Goal: Task Accomplishment & Management: Manage account settings

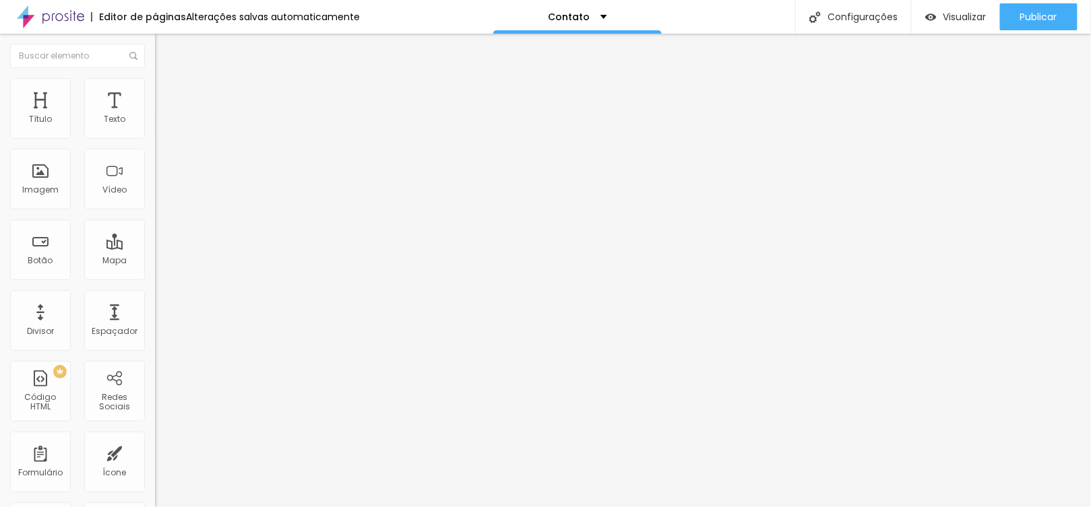
click at [155, 135] on span at bounding box center [159, 140] width 8 height 11
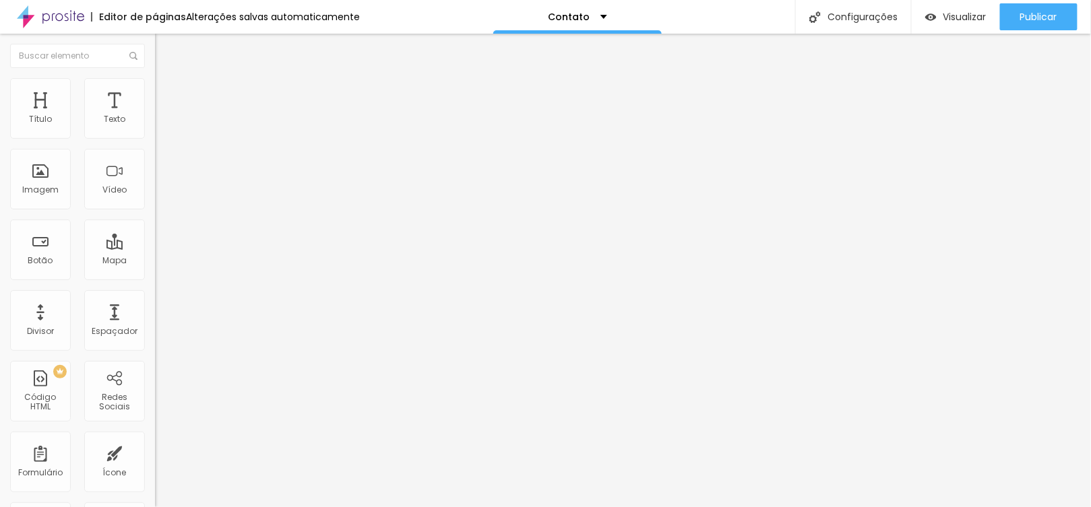
type input "Aniversário"
drag, startPoint x: 409, startPoint y: 235, endPoint x: 350, endPoint y: 228, distance: 59.7
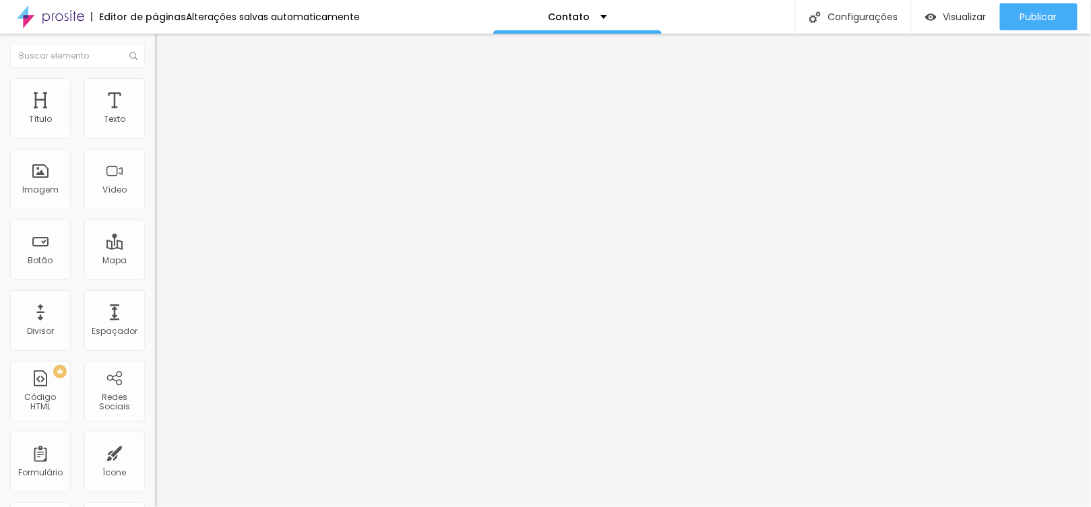
type input "Corporativo"
drag, startPoint x: 410, startPoint y: 321, endPoint x: 340, endPoint y: 314, distance: 71.1
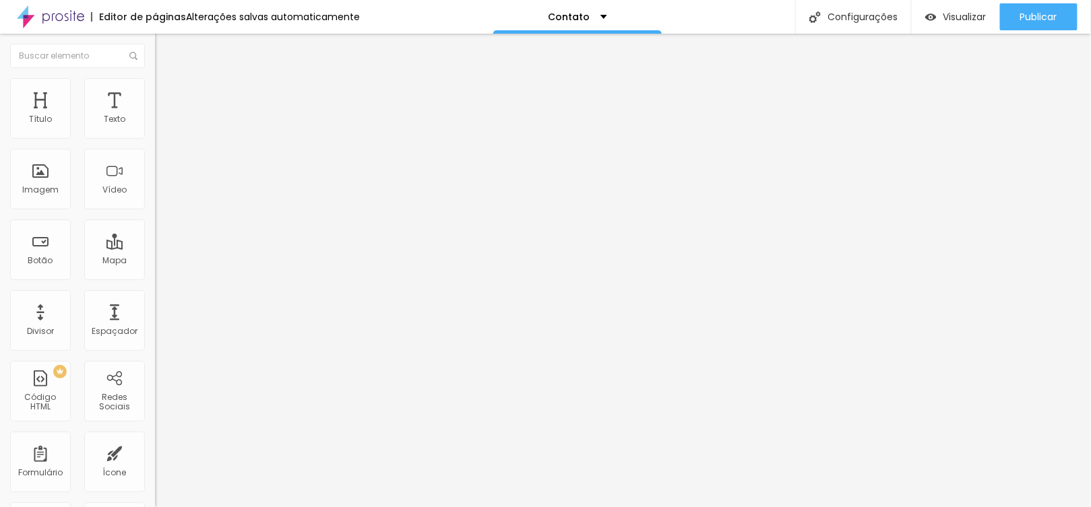
type input "Pole Dance"
drag, startPoint x: 339, startPoint y: 319, endPoint x: 338, endPoint y: 255, distance: 64.0
type input "Pole Dance"
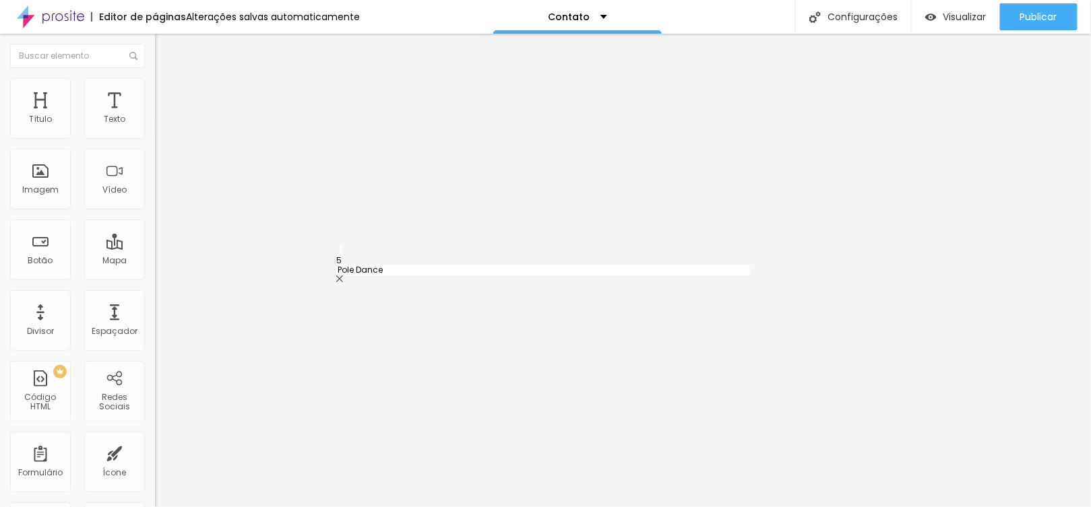
type input "Gestante e Maternidade"
type input "Aniversário"
drag, startPoint x: 343, startPoint y: 294, endPoint x: 336, endPoint y: 226, distance: 68.4
type input "Gestante e Maternidade"
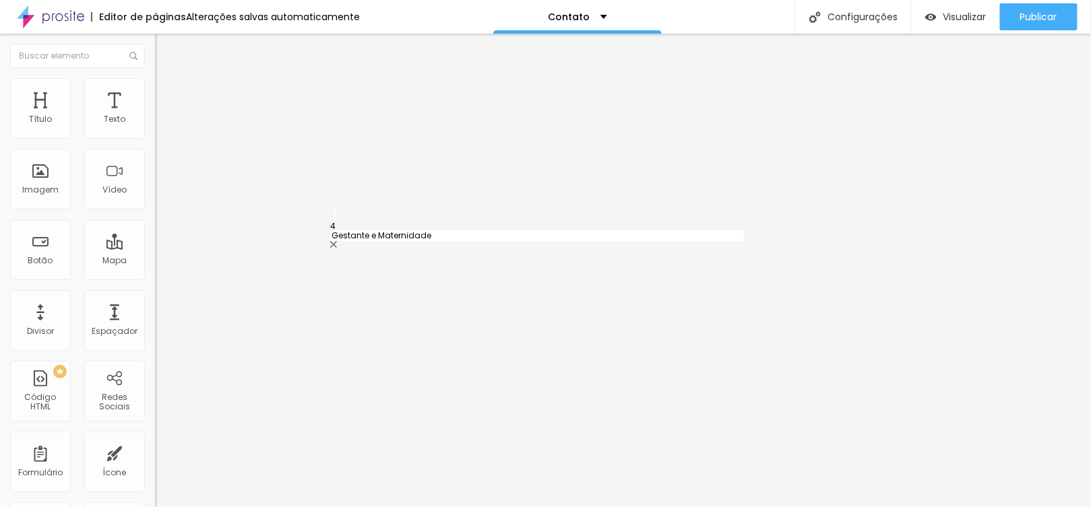
type input "Corporativo"
type input "Pole Dance"
drag, startPoint x: 340, startPoint y: 296, endPoint x: 333, endPoint y: 233, distance: 63.8
type input "Pole Dance"
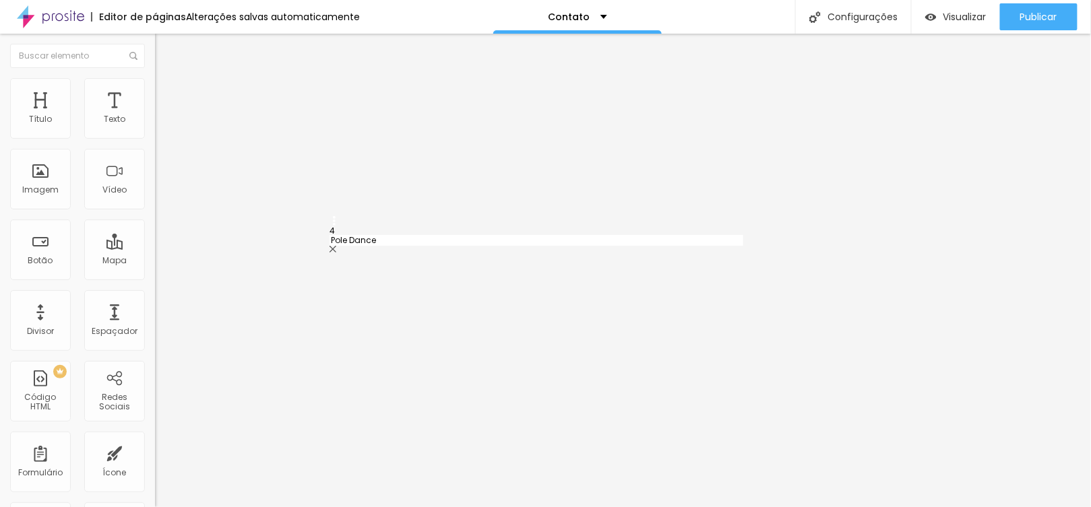
type input "Gestante e Maternidade"
type input "Corporativo"
drag, startPoint x: 342, startPoint y: 321, endPoint x: 340, endPoint y: 256, distance: 65.4
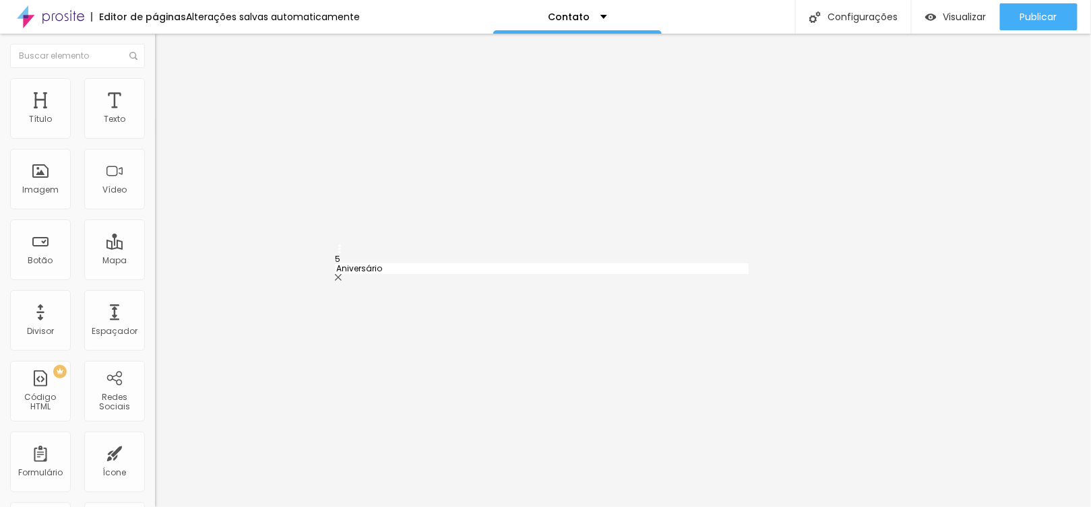
type input "Aniversário"
type input "Gestante e Maternidade"
type input "Corporativo"
drag, startPoint x: 342, startPoint y: 320, endPoint x: 338, endPoint y: 289, distance: 31.2
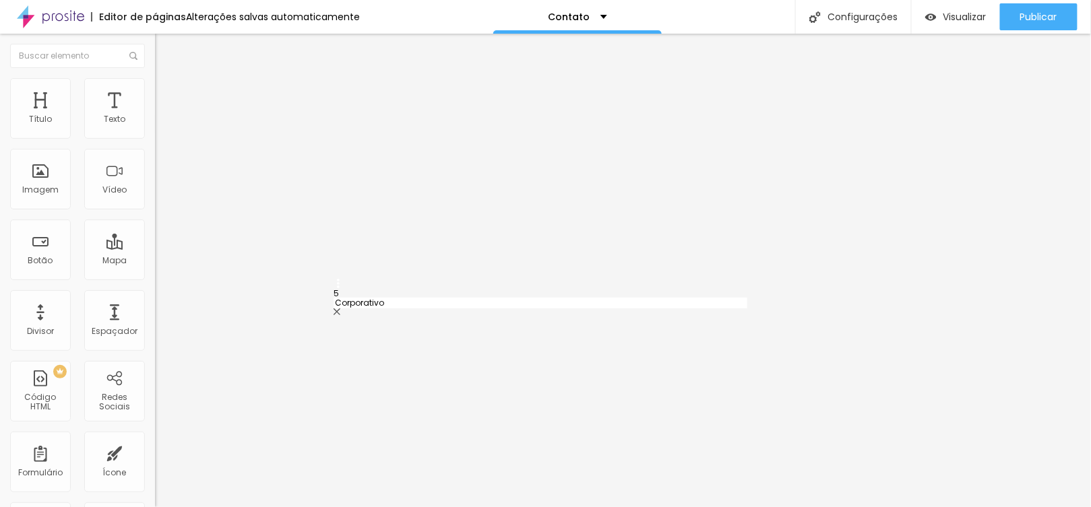
type input "Corporativo"
type input "Gestante e Maternidade"
drag, startPoint x: 344, startPoint y: 232, endPoint x: 340, endPoint y: 291, distance: 58.7
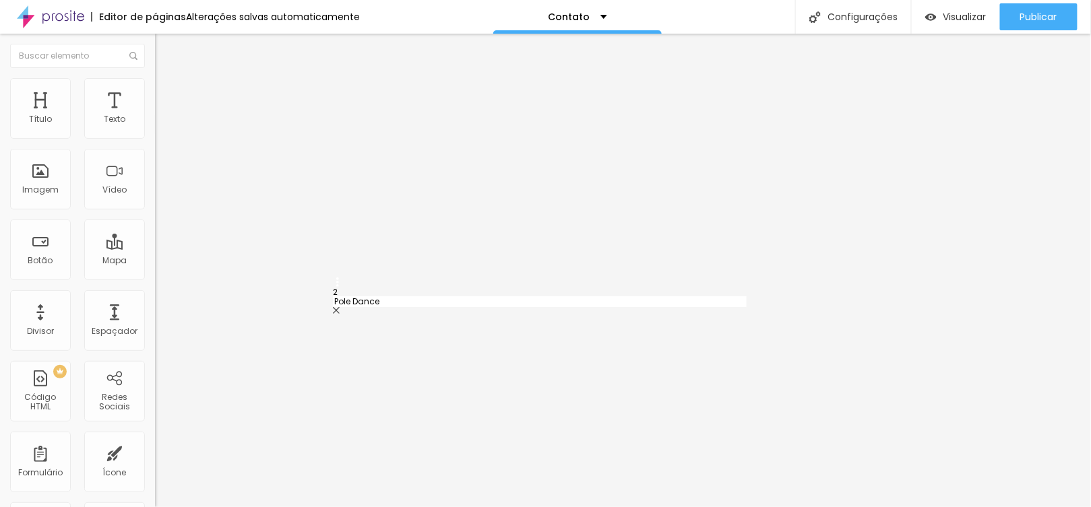
type input "Aniversário"
type input "Corporativo"
type input "Pole Dance"
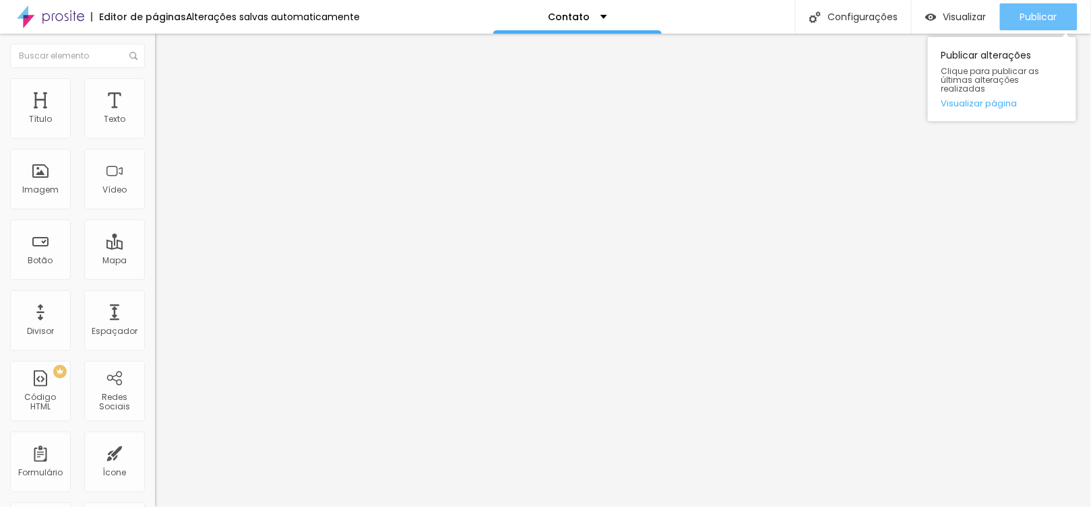
click at [1016, 18] on button "Publicar" at bounding box center [1038, 16] width 77 height 27
click at [1020, 22] on font "Publicar" at bounding box center [1038, 16] width 37 height 13
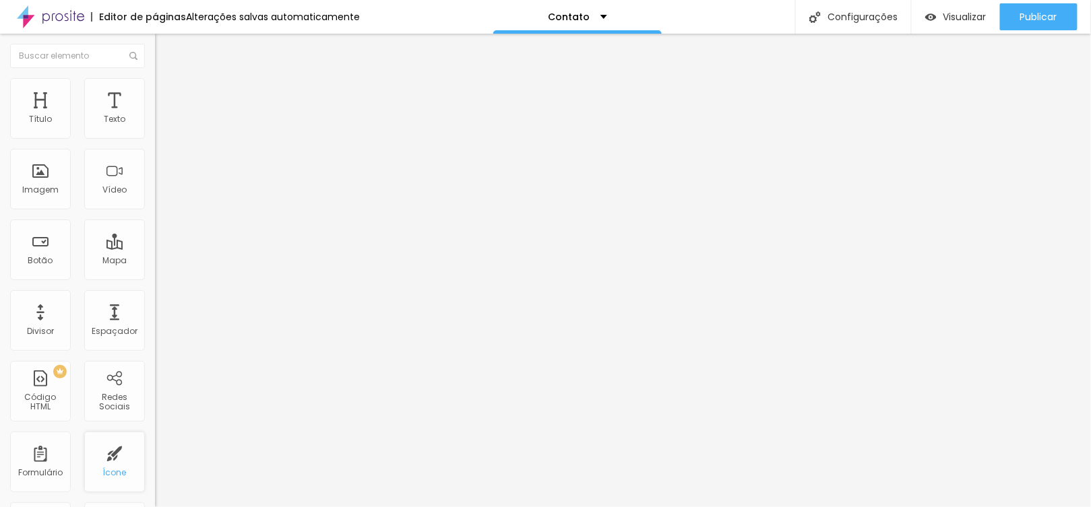
click at [117, 457] on div "Ícone" at bounding box center [114, 462] width 61 height 61
click at [103, 472] on font "Ícone" at bounding box center [115, 472] width 24 height 11
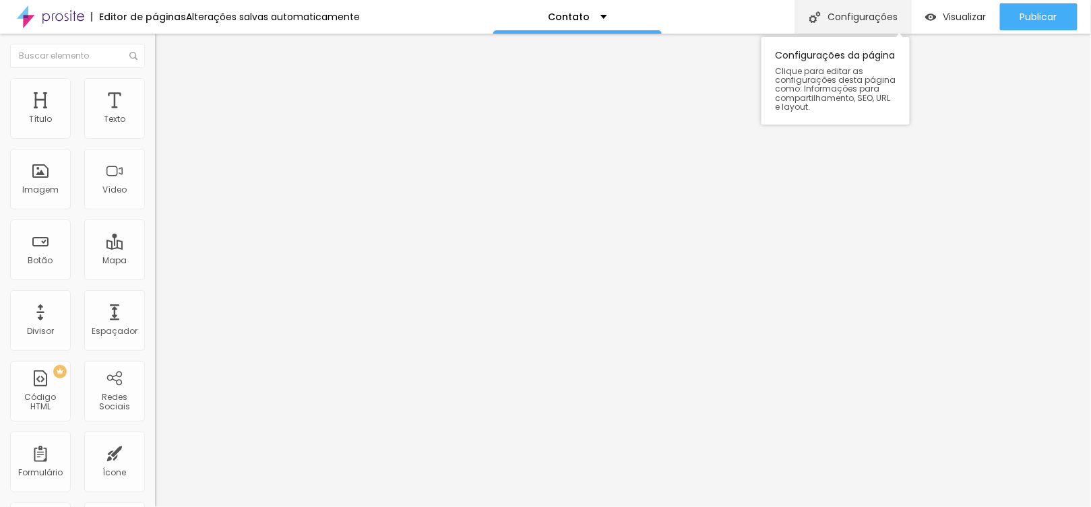
click at [827, 16] on font "Configurações" at bounding box center [862, 16] width 70 height 13
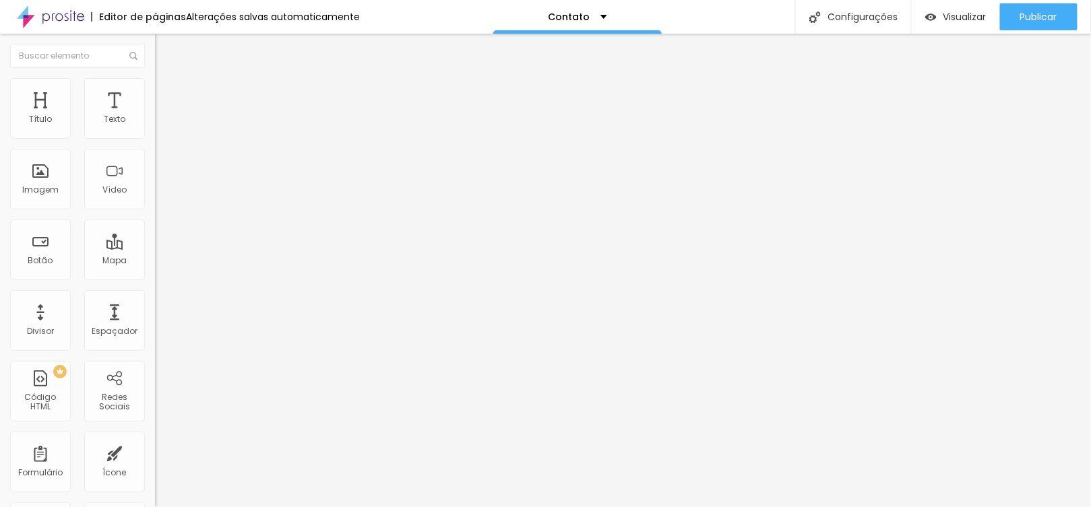
drag, startPoint x: 513, startPoint y: 300, endPoint x: 672, endPoint y: 290, distance: 158.6
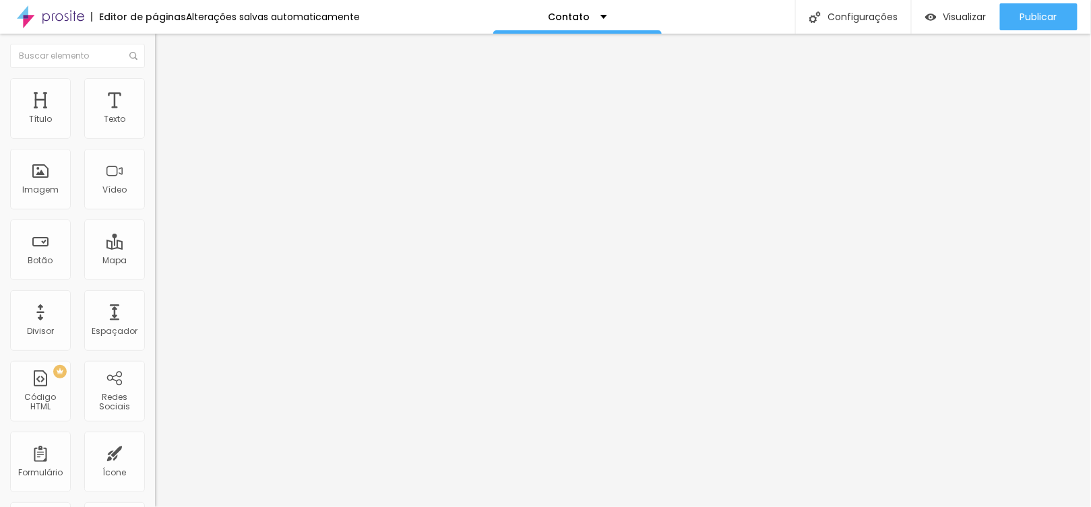
drag, startPoint x: 585, startPoint y: 297, endPoint x: 513, endPoint y: 298, distance: 71.4
type input "Entre em contato - Estúdio Quinti"
drag, startPoint x: 629, startPoint y: 368, endPoint x: 403, endPoint y: 364, distance: 226.4
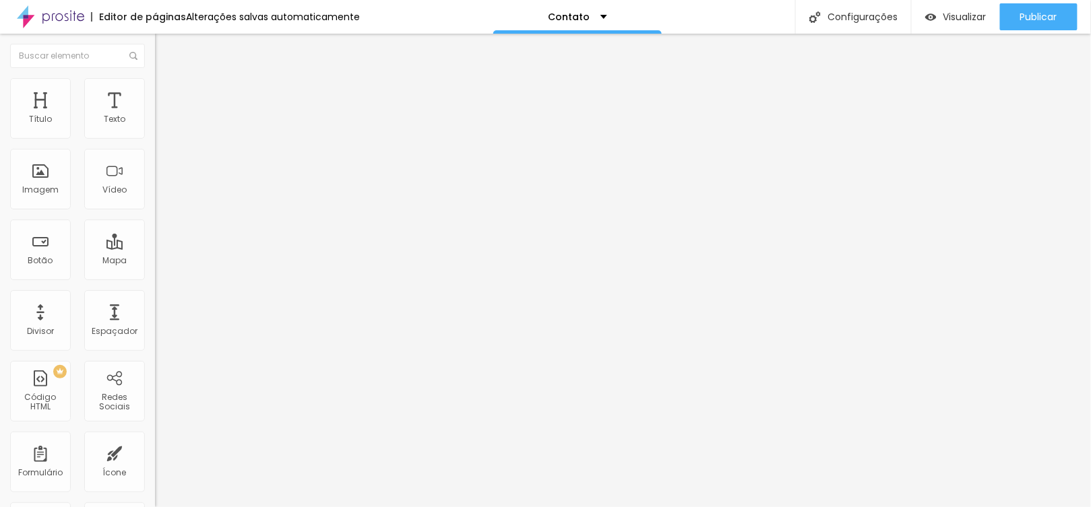
paste textarea "Estúdio Quinti"
type textarea "Estúdio Quinti"
drag, startPoint x: 421, startPoint y: 263, endPoint x: 615, endPoint y: 275, distance: 194.3
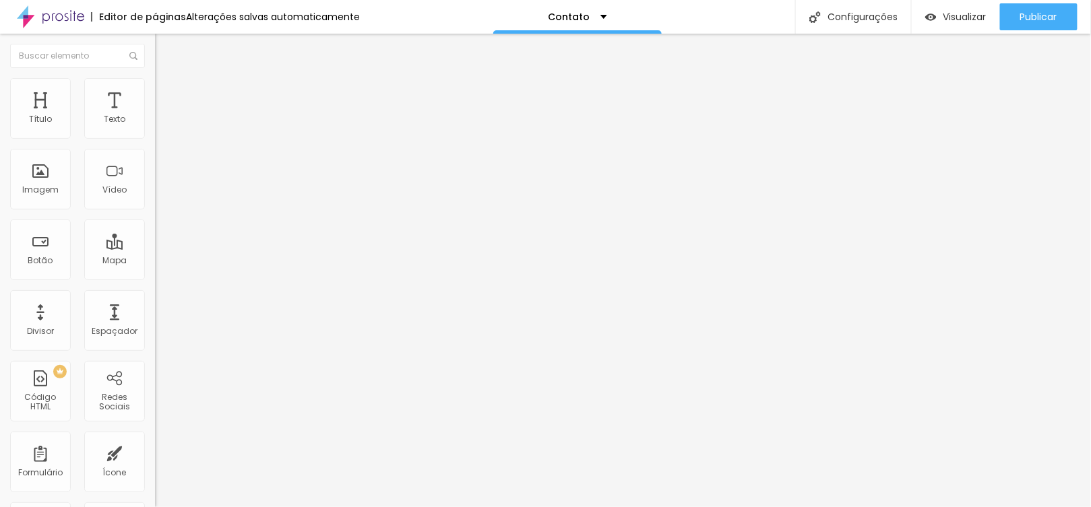
paste textarea "Estúdio Quinti"
type textarea "Estúdio Quinti"
drag, startPoint x: 513, startPoint y: 193, endPoint x: 664, endPoint y: 203, distance: 151.2
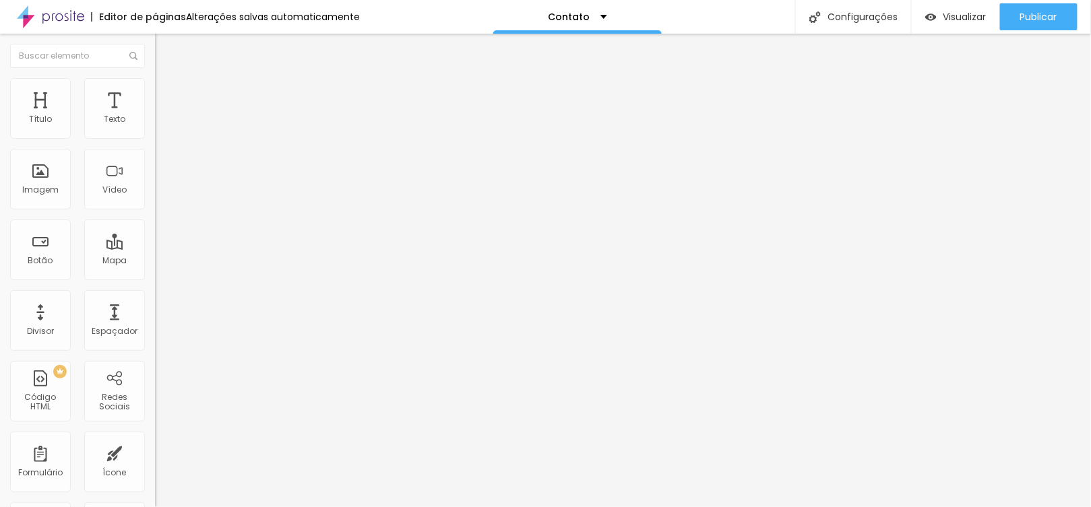
paste input "Estúdio Quinti"
type input "Entre em contato - Estúdio Quinti"
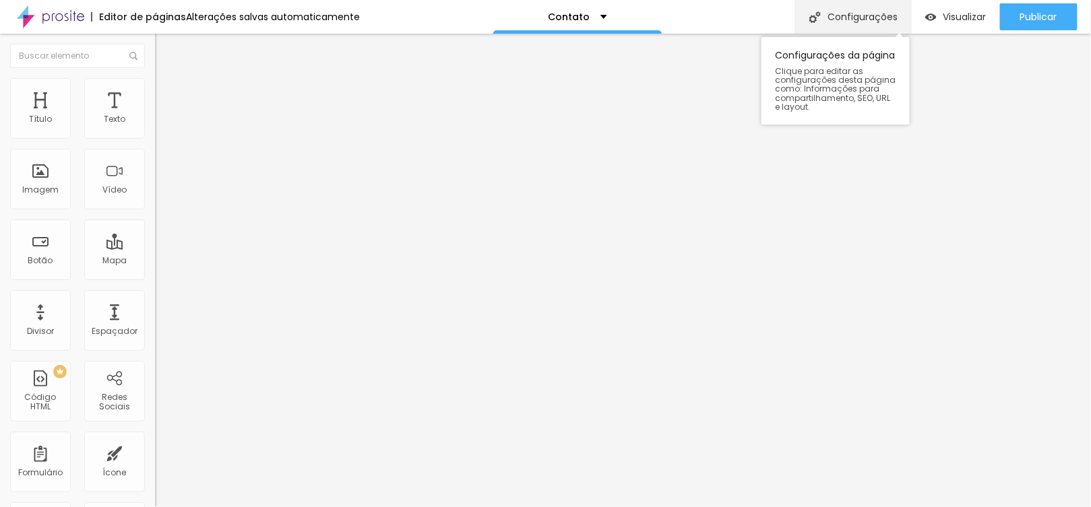
click at [824, 22] on div "Configurações" at bounding box center [853, 17] width 116 height 34
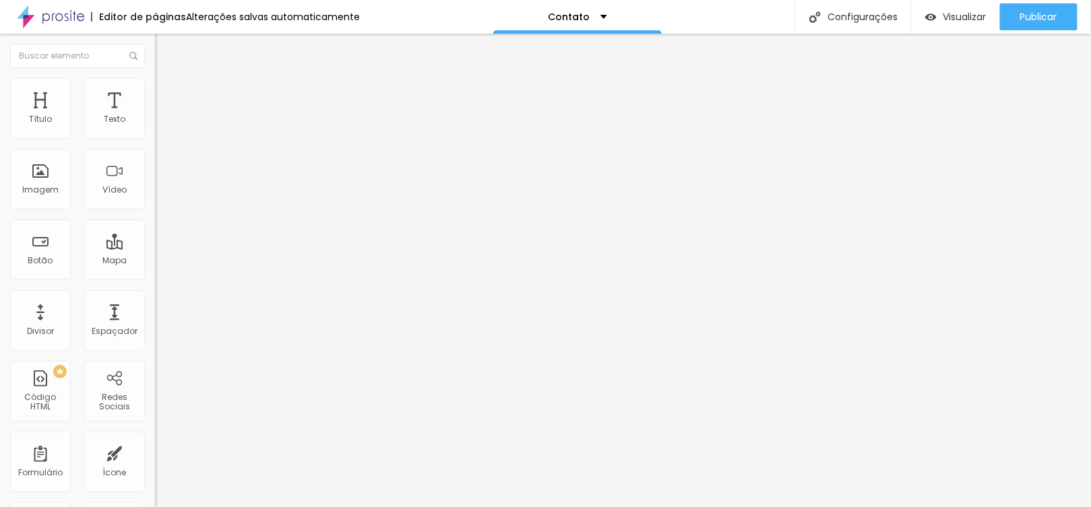
click at [96, 317] on div "Espaçador" at bounding box center [114, 320] width 61 height 61
